Goal: Transaction & Acquisition: Purchase product/service

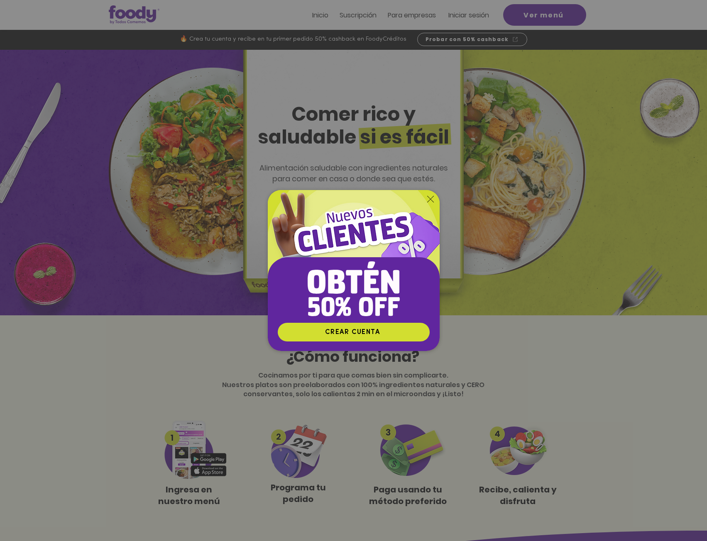
click at [218, 193] on div "Nuevos suscriptores 50% off" at bounding box center [353, 270] width 707 height 541
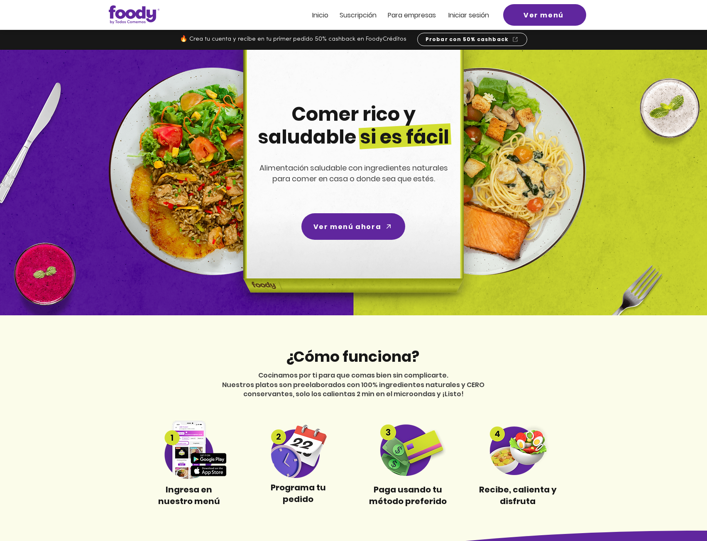
click at [473, 18] on span "Iniciar sesión" at bounding box center [468, 15] width 41 height 10
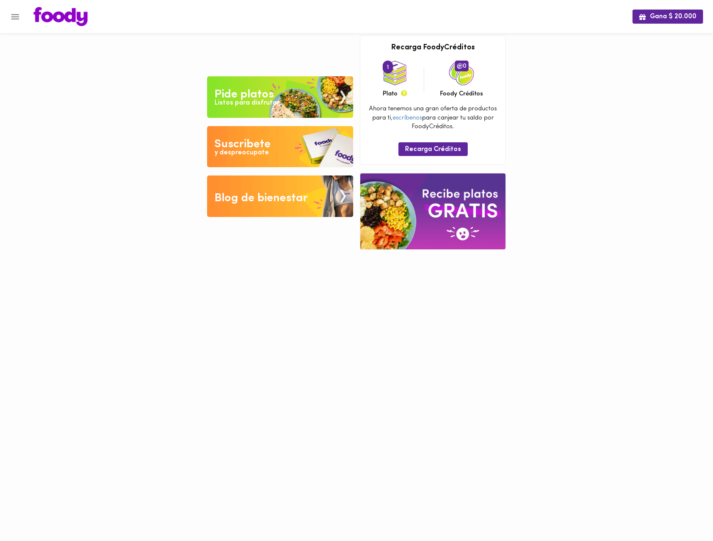
click at [167, 262] on html "Gana $ 20.000 Tu pago contraentrega por $- está pendiente , programa un plato p…" at bounding box center [356, 131] width 713 height 262
click at [620, 262] on html "Gana $ 20.000 Tu pago contraentrega por $- está pendiente , programa un plato p…" at bounding box center [356, 131] width 713 height 262
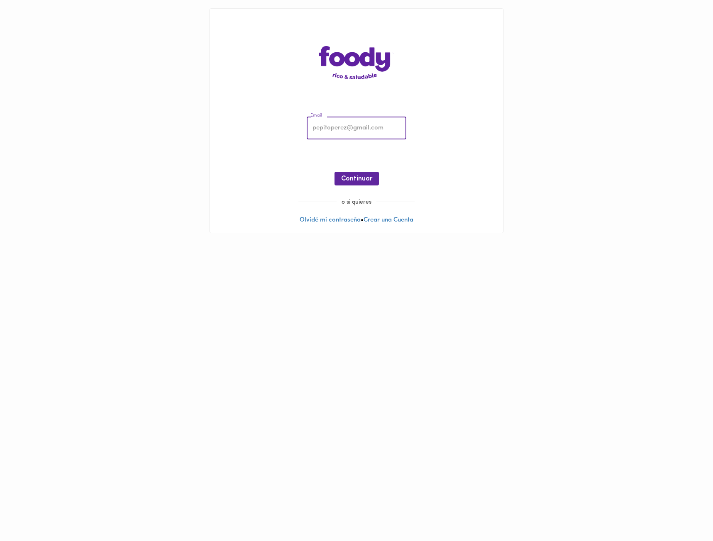
click at [352, 128] on input "email" at bounding box center [357, 128] width 100 height 23
type input "felipe@modos.com.co"
click at [362, 181] on span "Continuar" at bounding box center [356, 179] width 31 height 8
click at [365, 182] on span "Ingresar" at bounding box center [357, 179] width 26 height 8
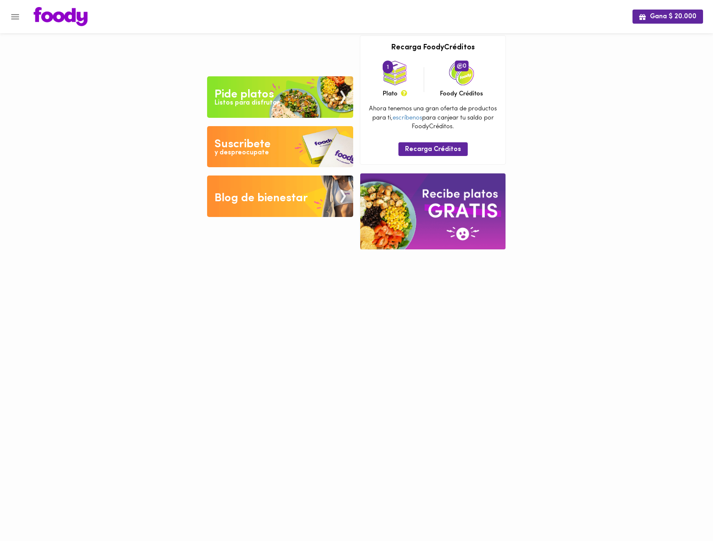
click at [397, 82] on img at bounding box center [395, 73] width 25 height 25
click at [302, 97] on img at bounding box center [280, 97] width 146 height 42
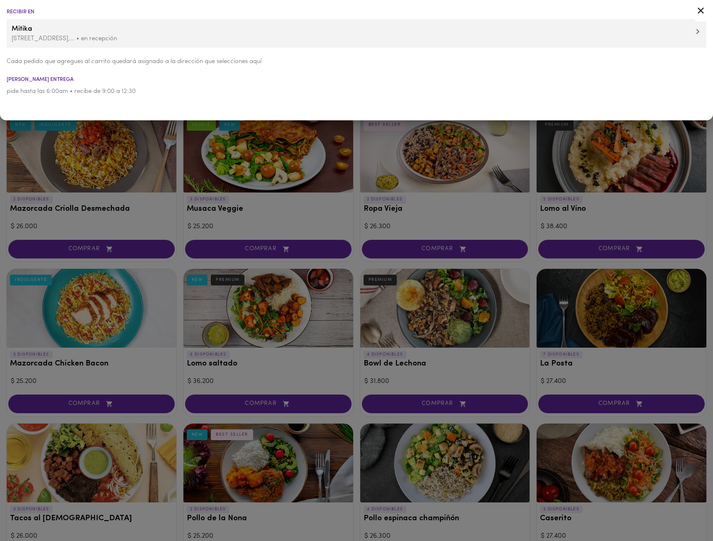
click at [63, 37] on p "AV Cra 14 no 28A - 89,... • en recepción" at bounding box center [357, 38] width 690 height 9
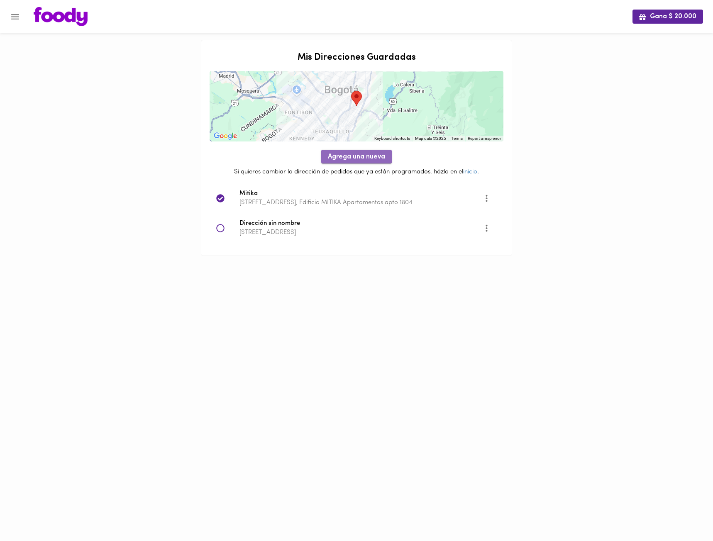
click at [357, 156] on span "Agrega una nueva" at bounding box center [356, 157] width 57 height 8
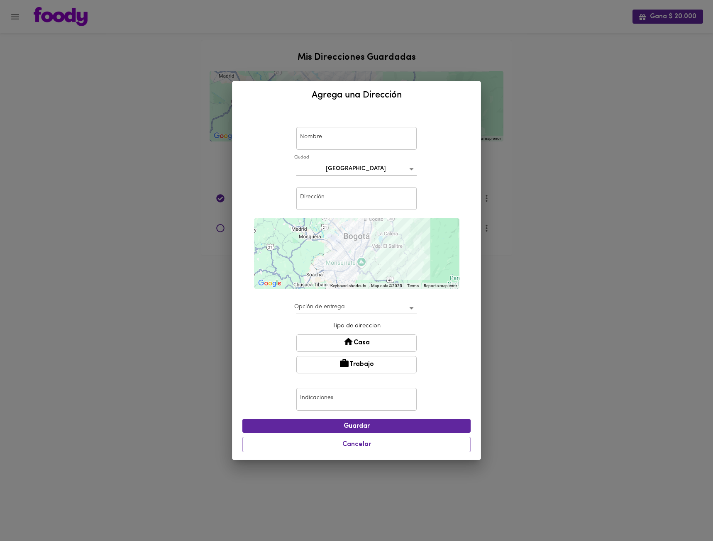
click at [319, 142] on input "text" at bounding box center [356, 138] width 120 height 23
type input "Milenium"
click at [339, 197] on input "text" at bounding box center [356, 198] width 120 height 23
type input "Cra 18 No 120 65"
click at [330, 277] on body "Gana $ 20.000 Mis Direcciones Guardadas ← Move left → Move right ↑ Move up ↓ Mo…" at bounding box center [356, 138] width 713 height 277
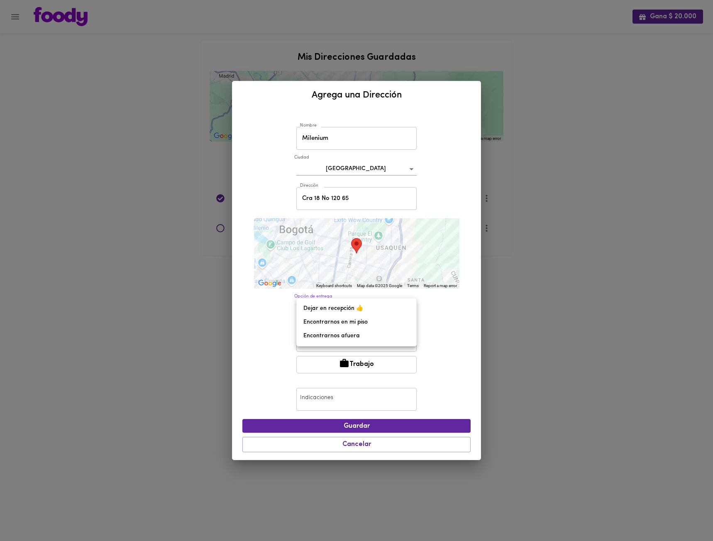
click at [348, 310] on li "Dejar en recepción 👍" at bounding box center [357, 309] width 120 height 14
type input "leave-at-reception"
click at [359, 345] on button "Casa" at bounding box center [356, 343] width 120 height 17
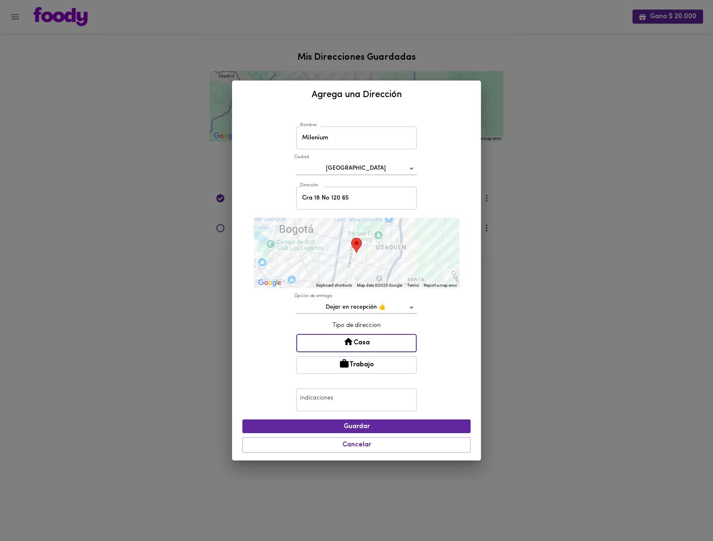
click at [340, 407] on input "text" at bounding box center [356, 400] width 120 height 23
type input "apto 402"
click at [353, 432] on button "Guardar" at bounding box center [356, 427] width 228 height 14
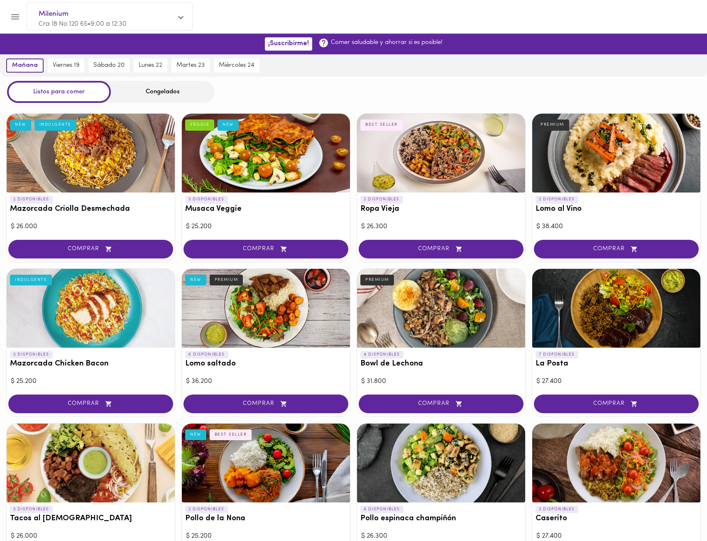
click at [158, 89] on div "Congelados" at bounding box center [163, 92] width 104 height 22
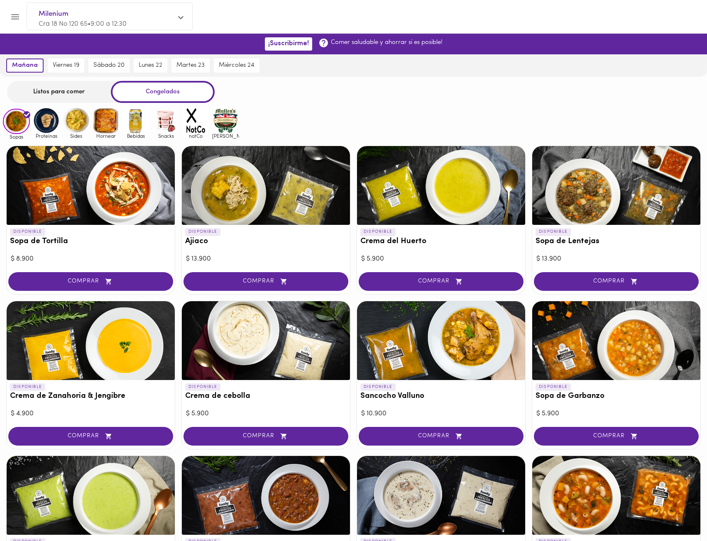
click at [48, 95] on div "Listos para comer" at bounding box center [59, 92] width 104 height 22
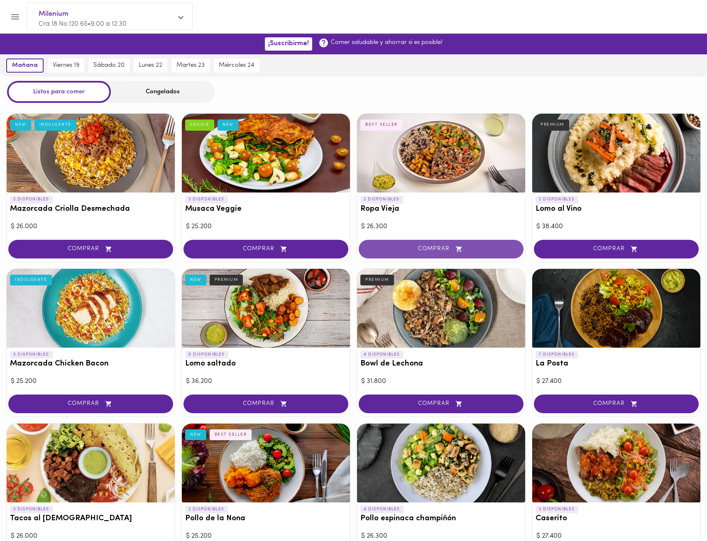
click at [448, 250] on span "COMPRAR" at bounding box center [441, 249] width 144 height 7
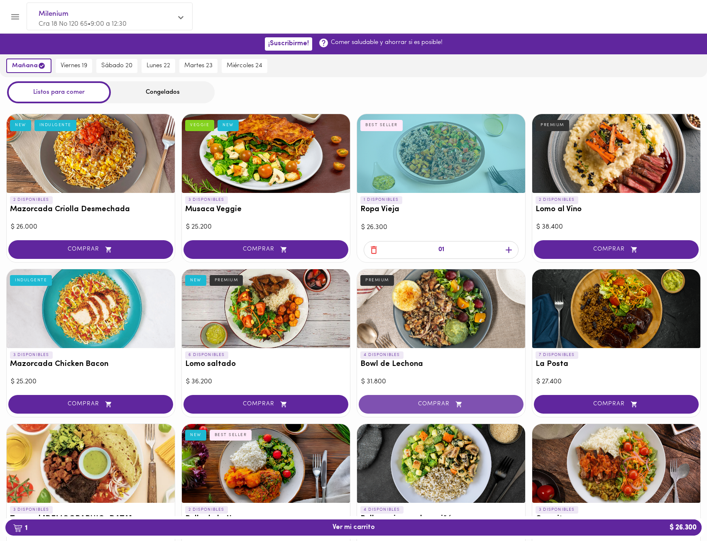
click at [445, 402] on span "COMPRAR" at bounding box center [441, 404] width 144 height 7
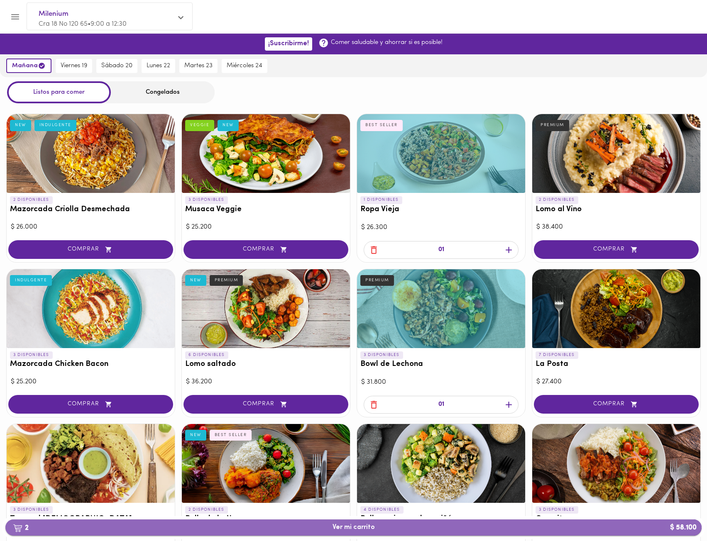
click at [345, 527] on span "2 Ver mi carrito $ 58.100" at bounding box center [353, 528] width 42 height 8
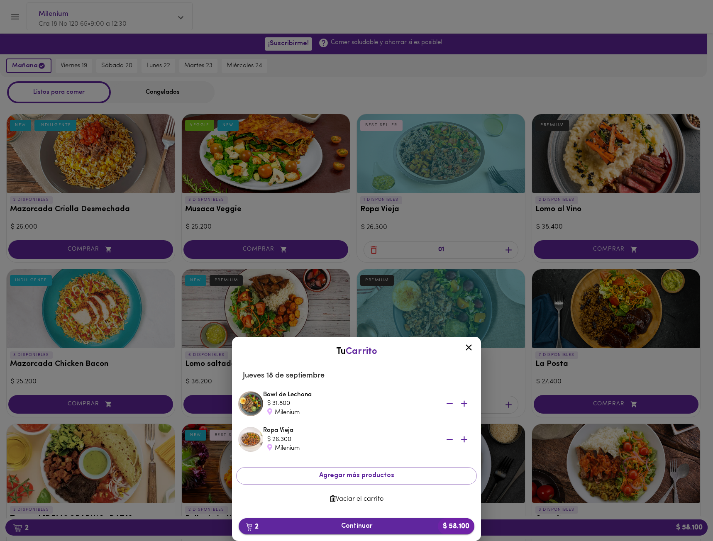
click at [365, 523] on span "2 Continuar $ 58.100" at bounding box center [356, 527] width 222 height 8
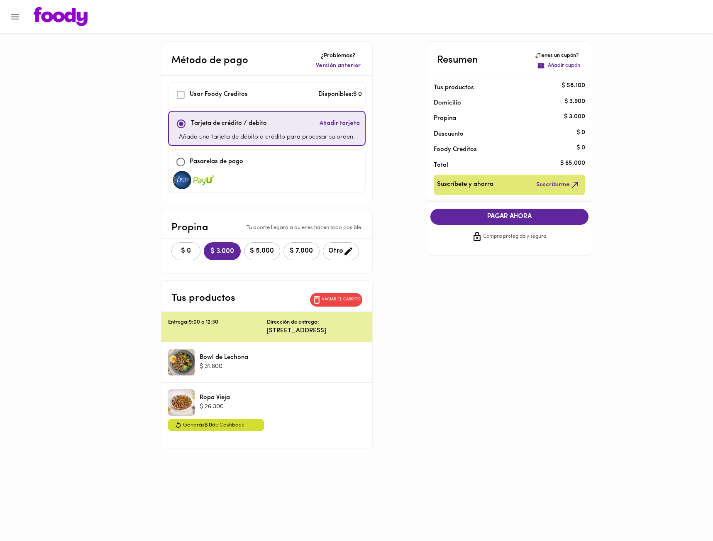
click at [93, 172] on main "Método de pago ¿Problemas? Versión anterior Usar Foody Creditos Disponibles: $ …" at bounding box center [356, 266] width 713 height 449
click at [181, 249] on span "$ 0" at bounding box center [186, 251] width 18 height 8
click at [106, 246] on main "Método de pago ¿Problemas? Versión anterior Usar Foody Creditos Disponibles: $ …" at bounding box center [356, 266] width 713 height 449
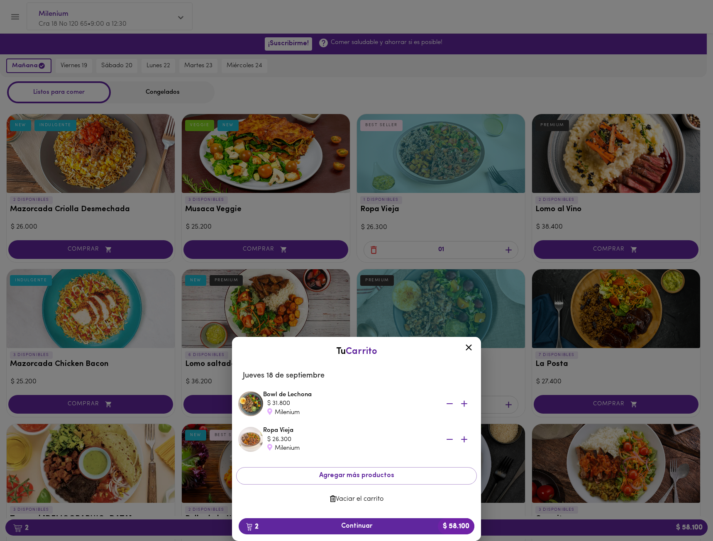
click at [304, 249] on div "Tu Carrito Jueves 18 de septiembre Bowl de Lechona $ 31.800 Milenium Ropa Vieja…" at bounding box center [356, 311] width 713 height 460
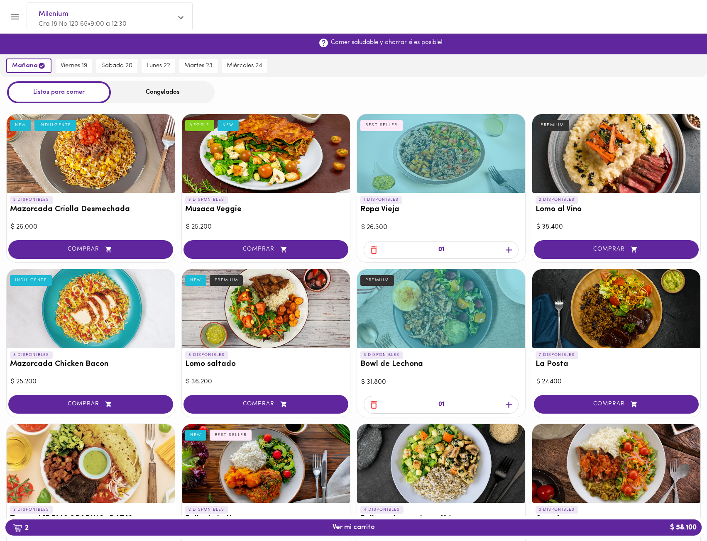
click at [298, 44] on span "¡Suscribirme!" at bounding box center [288, 44] width 41 height 8
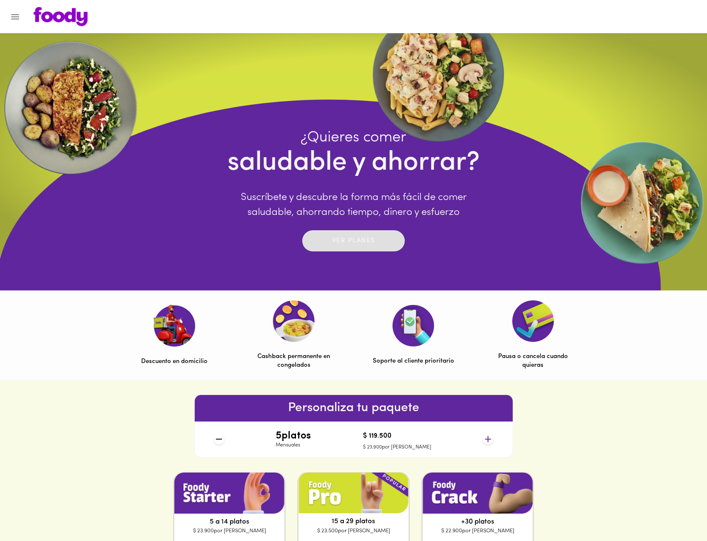
click at [337, 248] on button "Ver planes" at bounding box center [353, 240] width 103 height 21
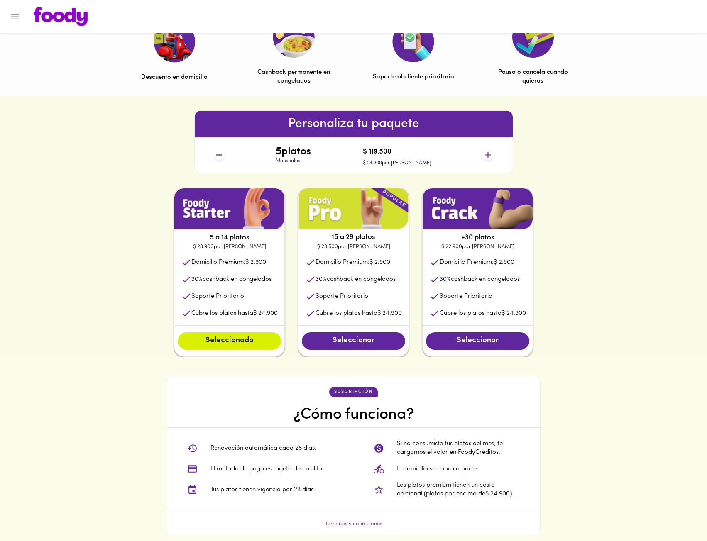
scroll to position [291, 0]
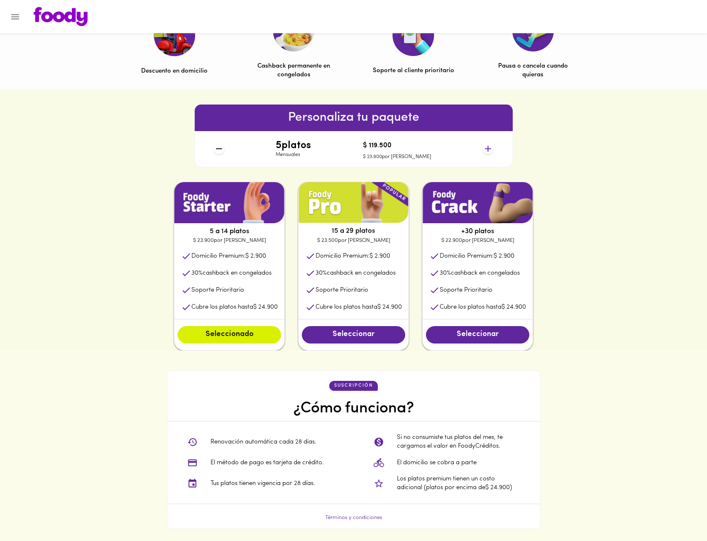
click at [152, 357] on div "suscripción ¿Cómo funciona? Renovación automática cada 28 dias. El método de pa…" at bounding box center [353, 450] width 707 height 199
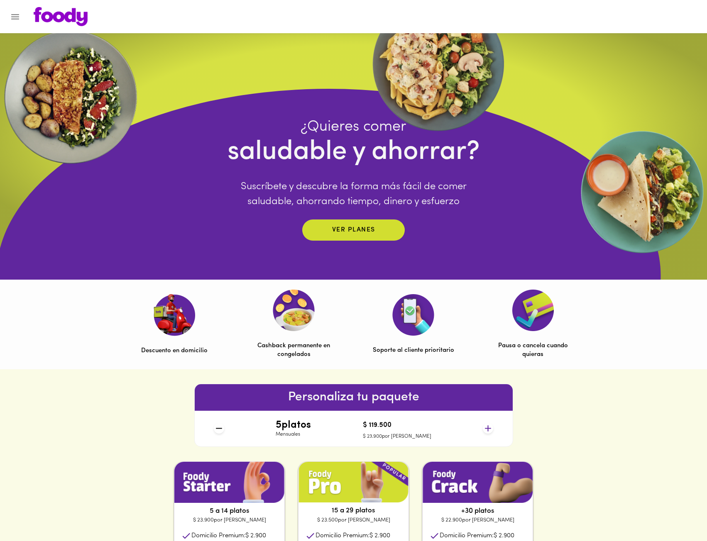
scroll to position [0, 0]
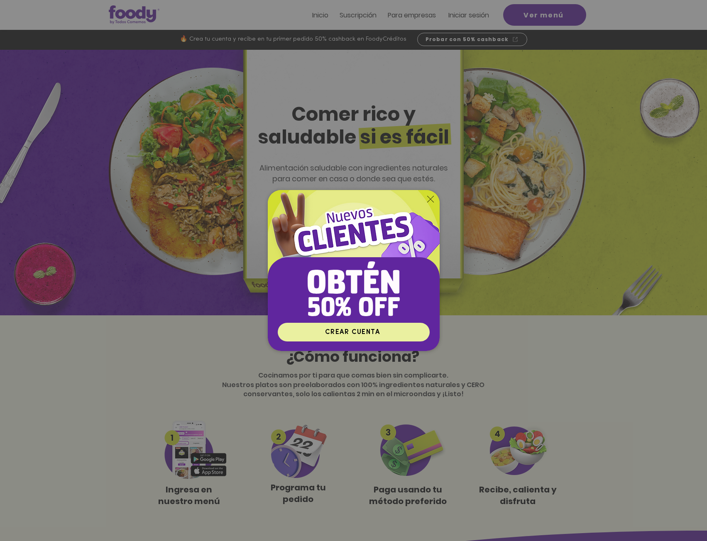
click at [378, 332] on span "CREAR CUENTA" at bounding box center [352, 332] width 55 height 7
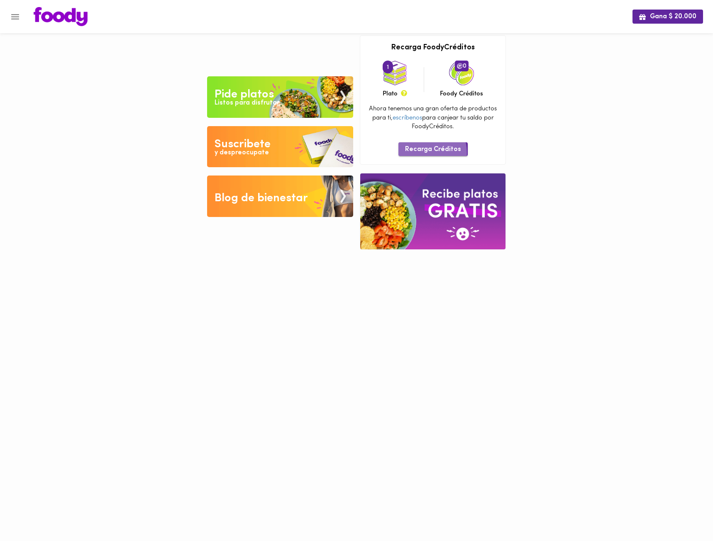
click at [425, 153] on span "Recarga Créditos" at bounding box center [433, 150] width 56 height 8
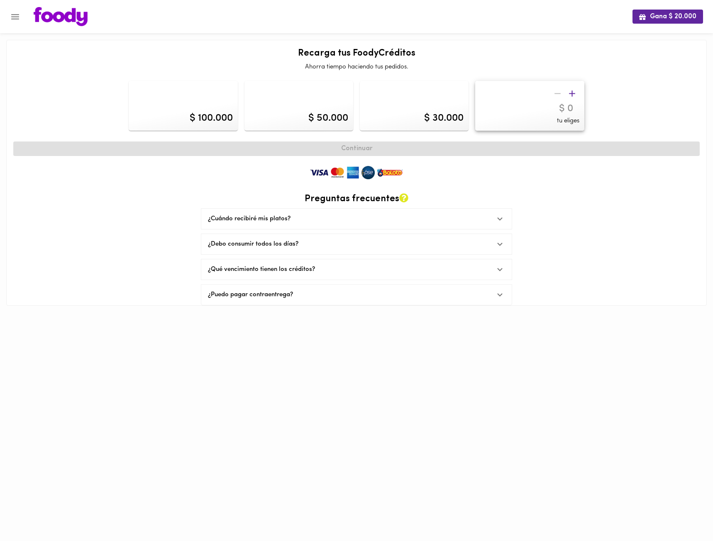
click at [279, 267] on div "¿Qué vencimiento tienen los créditos?" at bounding box center [349, 269] width 282 height 9
click at [252, 325] on div "¿Puedo pagar contraentrega?" at bounding box center [349, 324] width 282 height 9
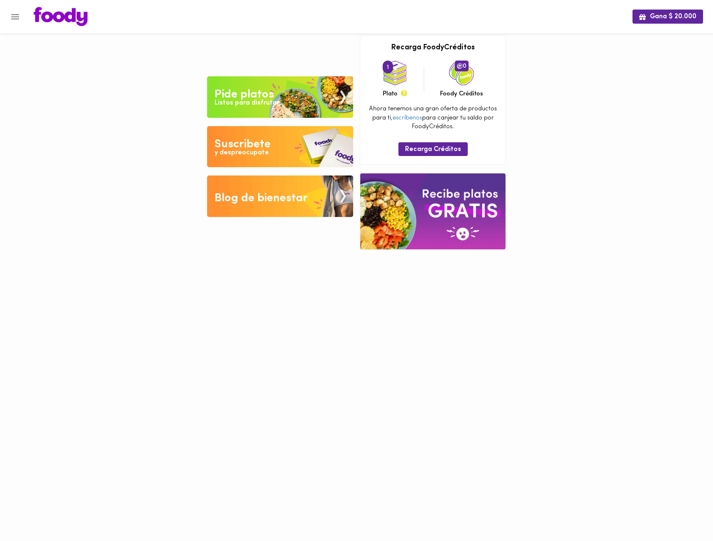
click at [279, 159] on img at bounding box center [280, 147] width 146 height 42
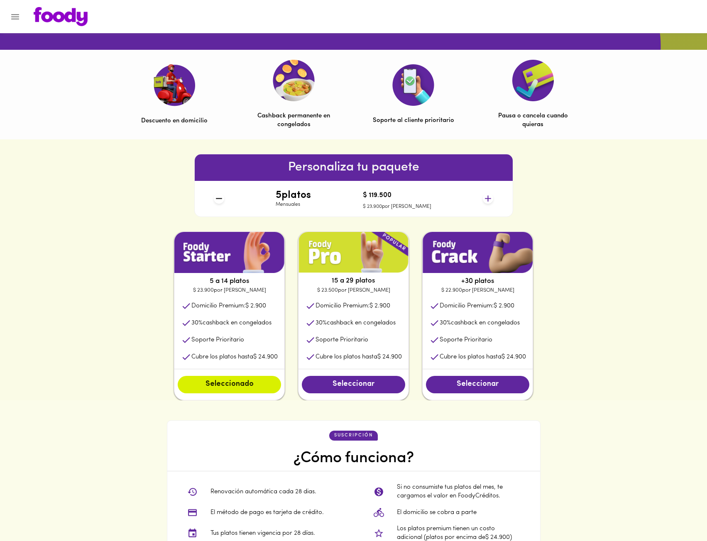
scroll to position [249, 0]
